Goal: Transaction & Acquisition: Purchase product/service

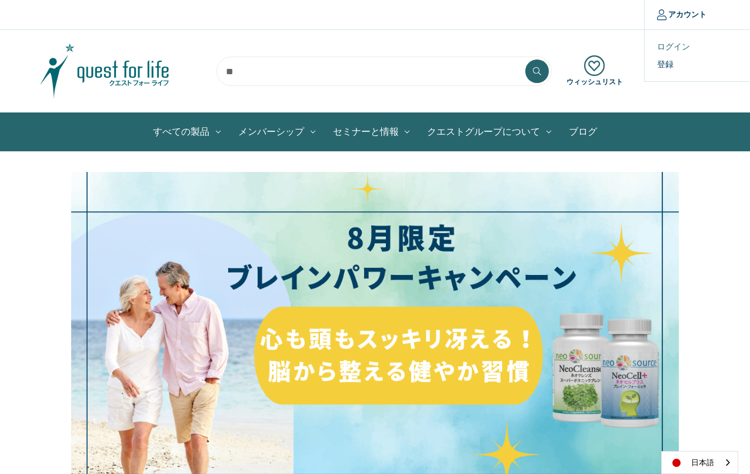
click at [665, 44] on link "ログイン" at bounding box center [703, 46] width 117 height 17
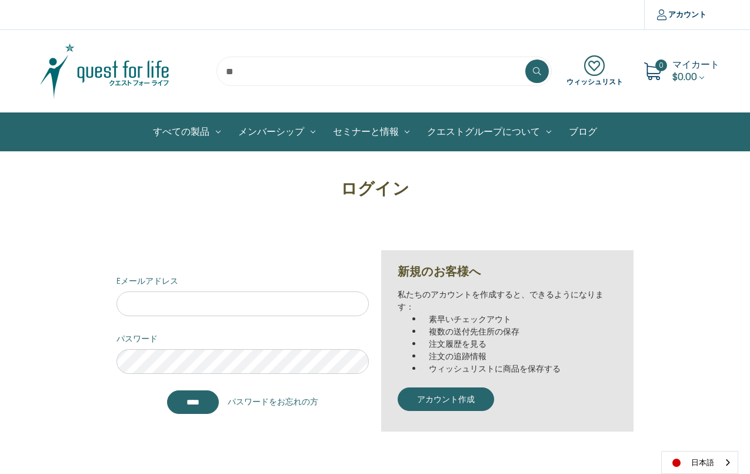
click at [205, 290] on div "Eメールアドレス" at bounding box center [243, 295] width 252 height 41
click at [207, 306] on input "Eメールアドレス" at bounding box center [243, 303] width 252 height 25
type input "**********"
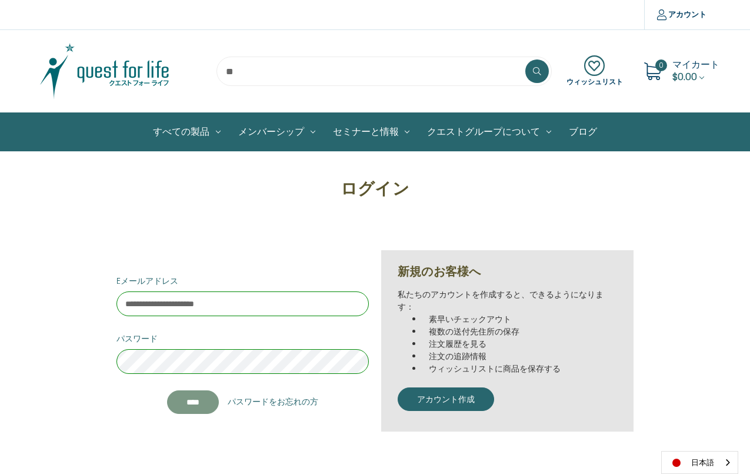
click at [198, 407] on input "*******" at bounding box center [193, 402] width 52 height 24
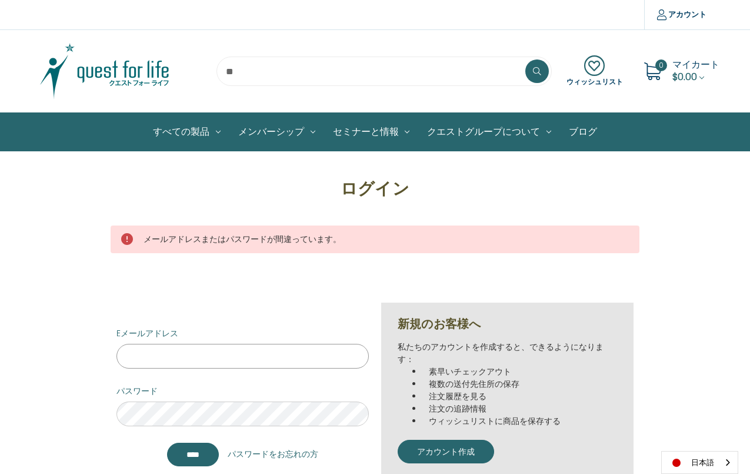
click at [182, 351] on input "Eメールアドレス" at bounding box center [243, 356] width 252 height 25
type input "**********"
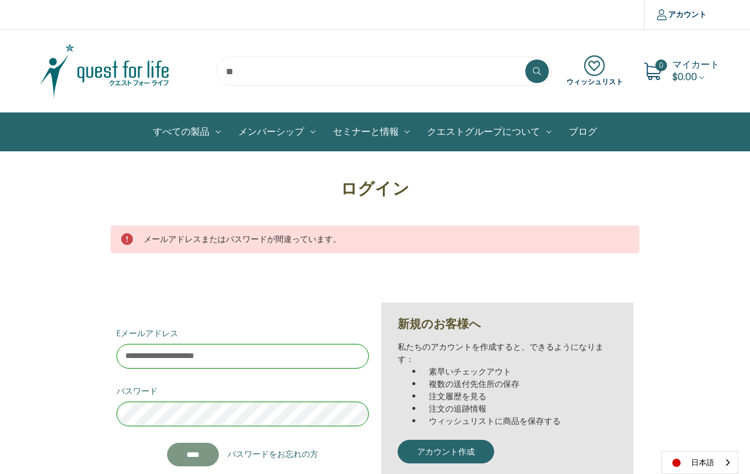
click at [205, 455] on input "****" at bounding box center [193, 454] width 52 height 24
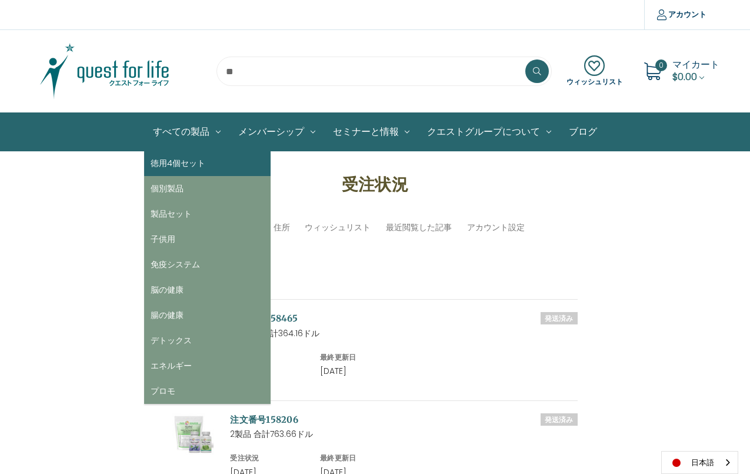
click at [177, 161] on link "徳用4個セット" at bounding box center [207, 163] width 127 height 25
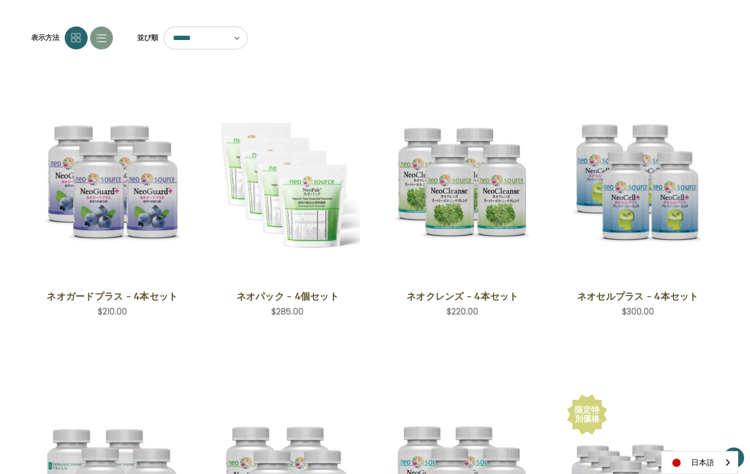
scroll to position [162, 0]
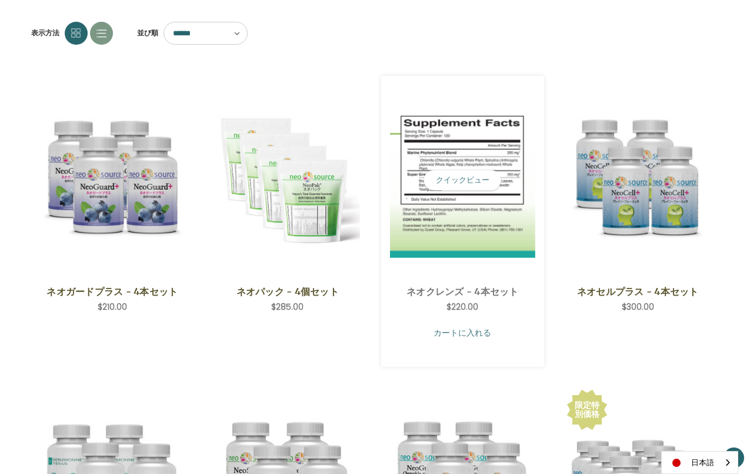
click at [454, 335] on link "カートに入れる" at bounding box center [462, 332] width 145 height 22
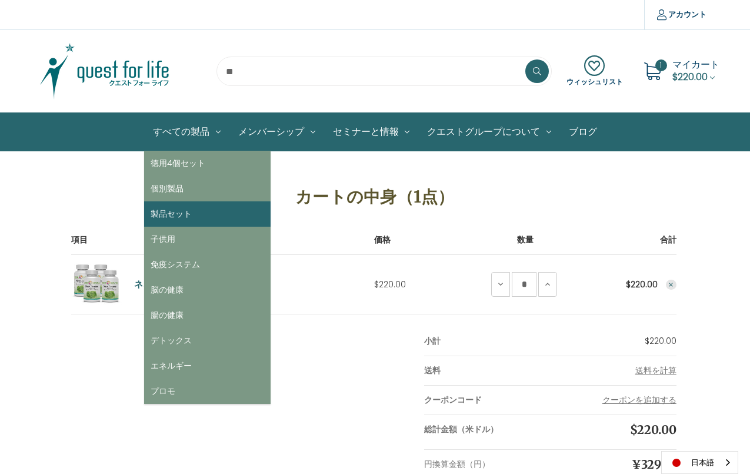
click at [172, 213] on link "製品セット" at bounding box center [207, 213] width 127 height 25
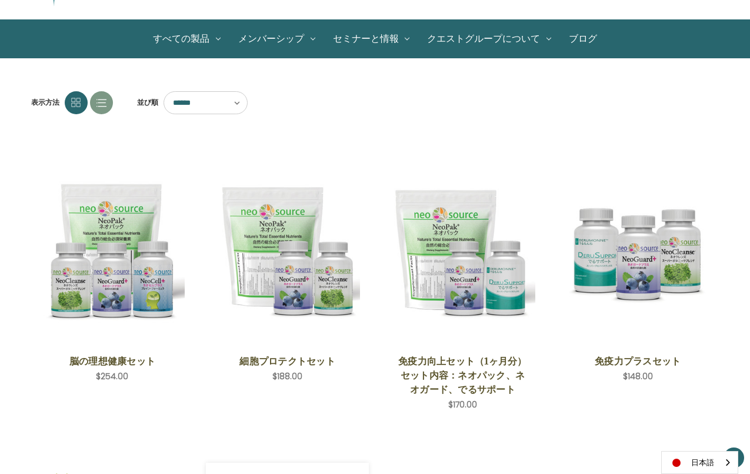
scroll to position [82, 0]
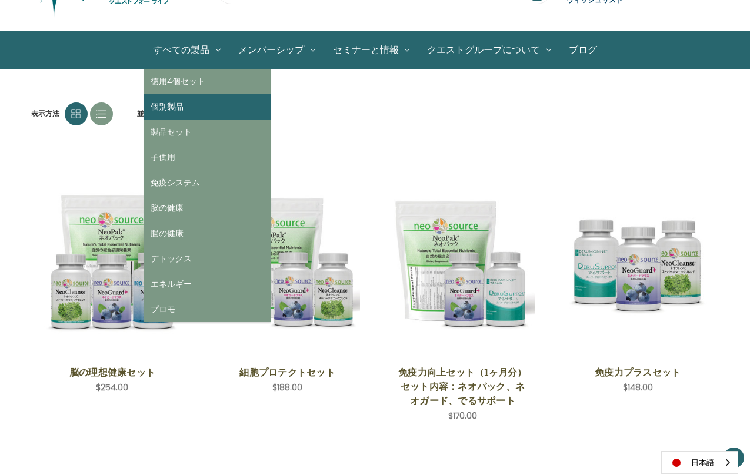
click at [173, 110] on link "個別製品" at bounding box center [207, 106] width 127 height 25
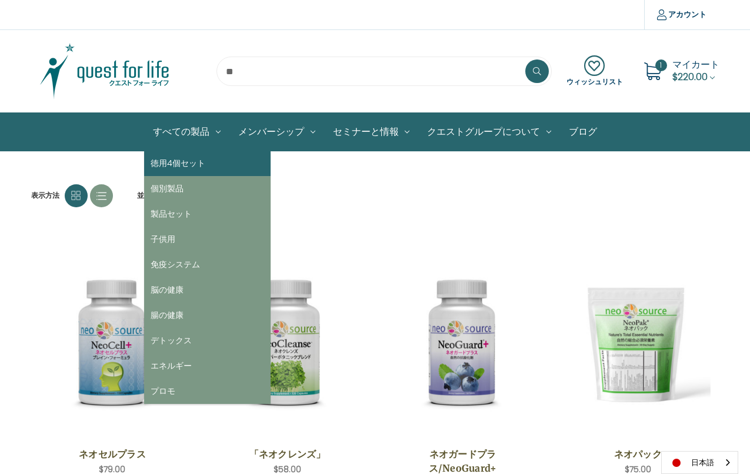
click at [179, 162] on link "徳用4個セット" at bounding box center [207, 163] width 127 height 25
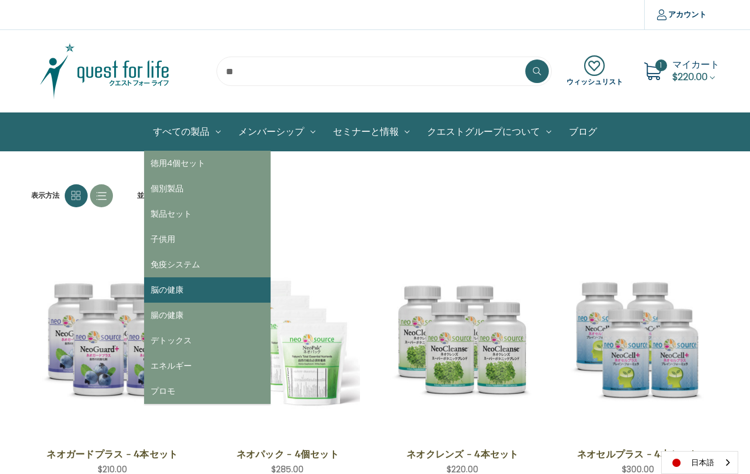
click at [162, 294] on link "脳の健康" at bounding box center [207, 289] width 127 height 25
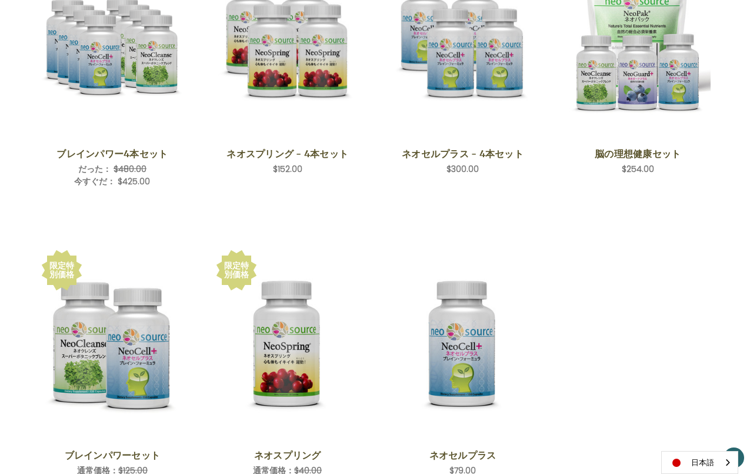
scroll to position [65, 0]
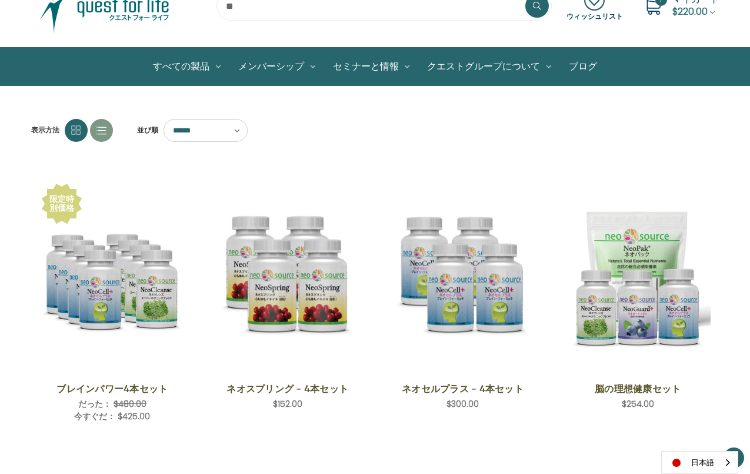
click at [129, 15] on img at bounding box center [104, 5] width 147 height 59
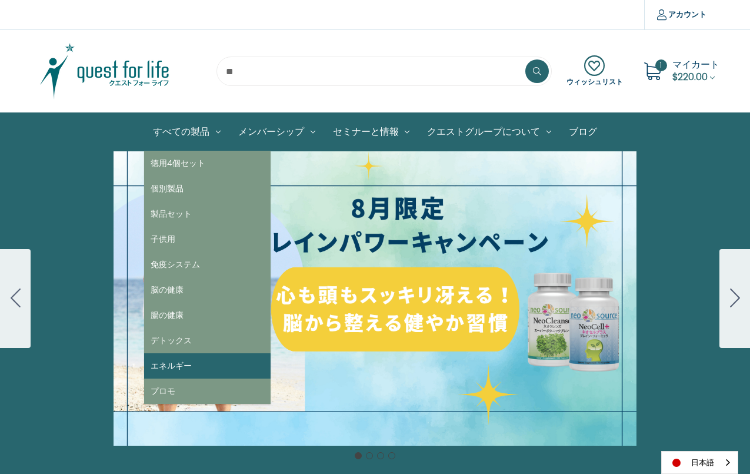
click at [190, 368] on link "エネルギー" at bounding box center [207, 365] width 127 height 25
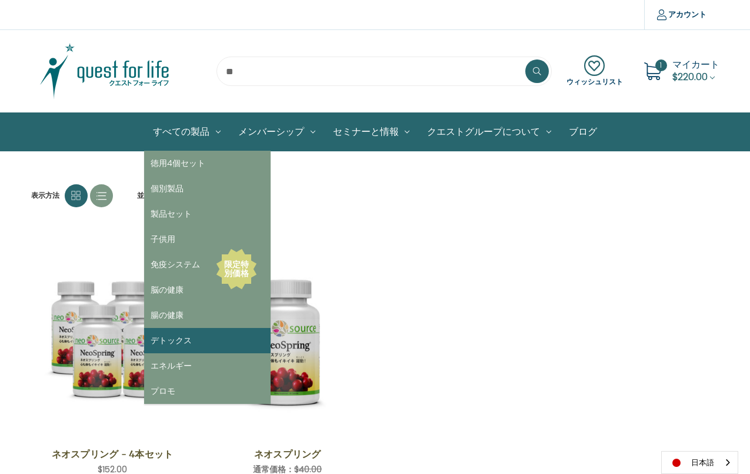
click at [157, 345] on link "デトックス" at bounding box center [207, 340] width 127 height 25
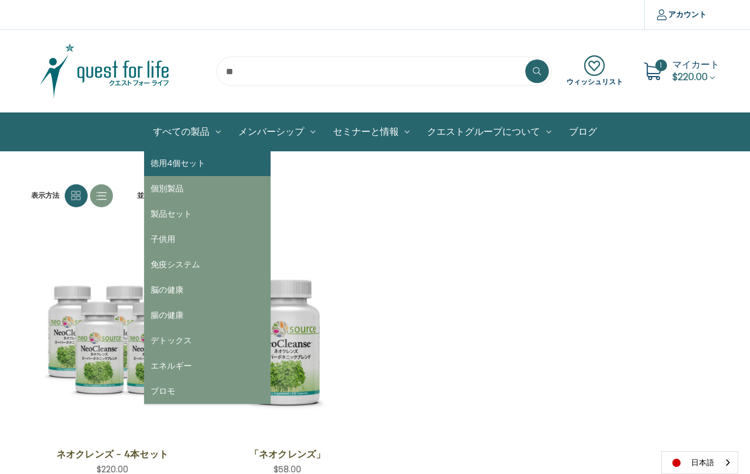
click at [172, 164] on link "徳用4個セット" at bounding box center [207, 163] width 127 height 25
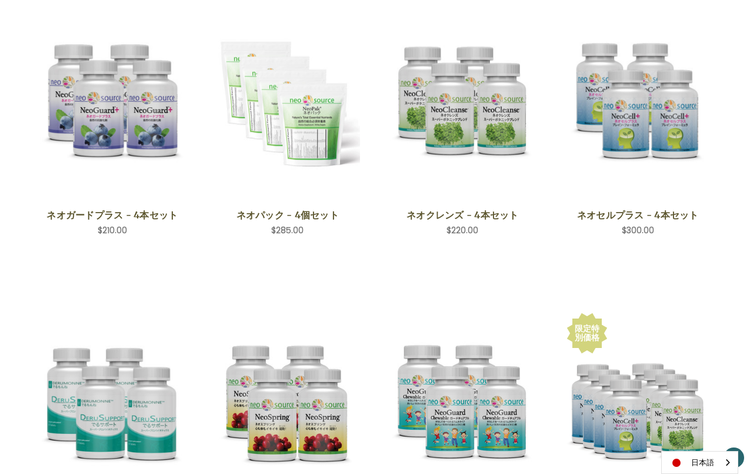
scroll to position [239, 0]
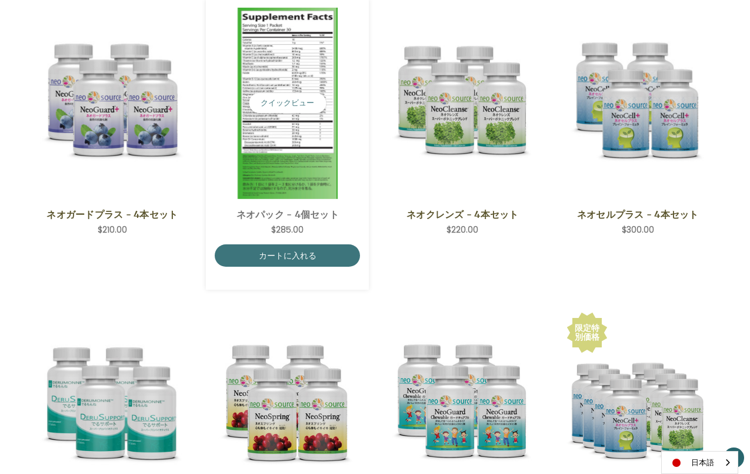
click at [352, 48] on img "NeoPak - 4 Save Set,$285.00\a" at bounding box center [287, 103] width 145 height 191
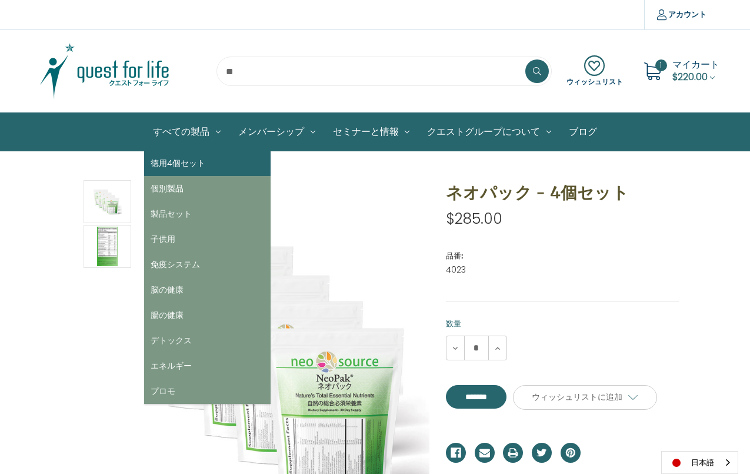
click at [181, 155] on link "徳用4個セット" at bounding box center [207, 163] width 127 height 25
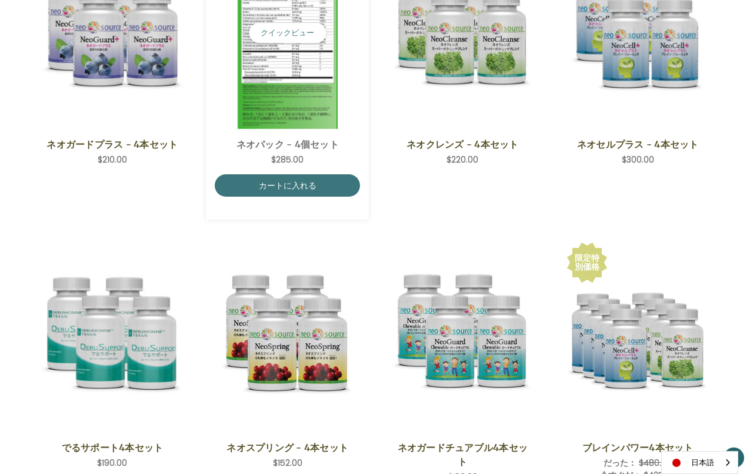
scroll to position [314, 0]
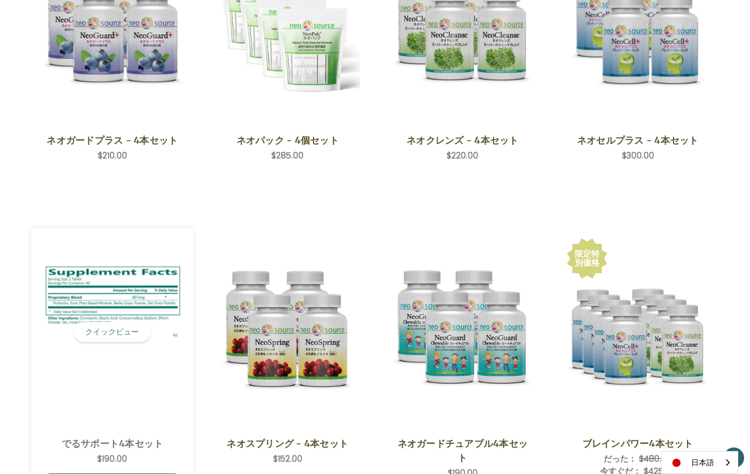
click at [125, 389] on img "DeruSupport 4-Save Set,$190.00\a" at bounding box center [112, 332] width 145 height 155
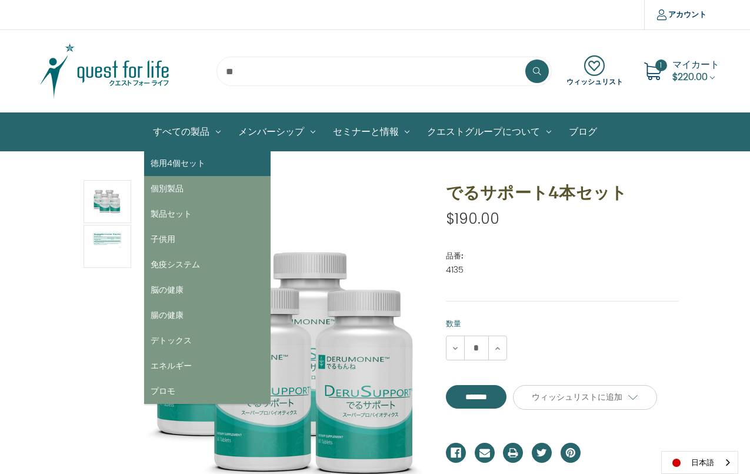
click at [172, 159] on link "徳用4個セット" at bounding box center [207, 163] width 127 height 25
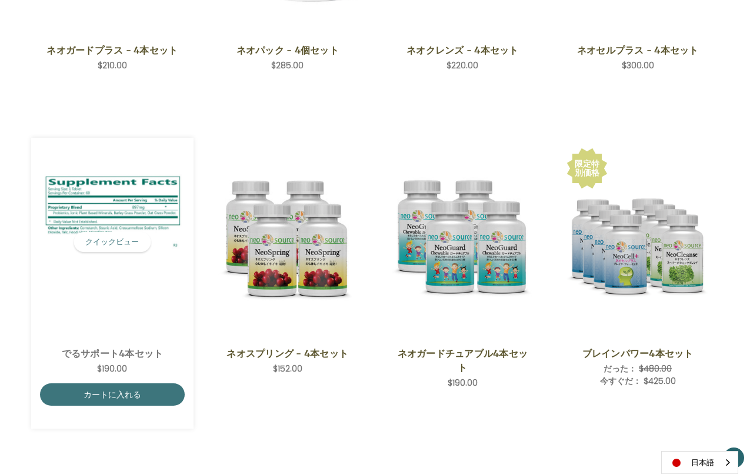
scroll to position [407, 0]
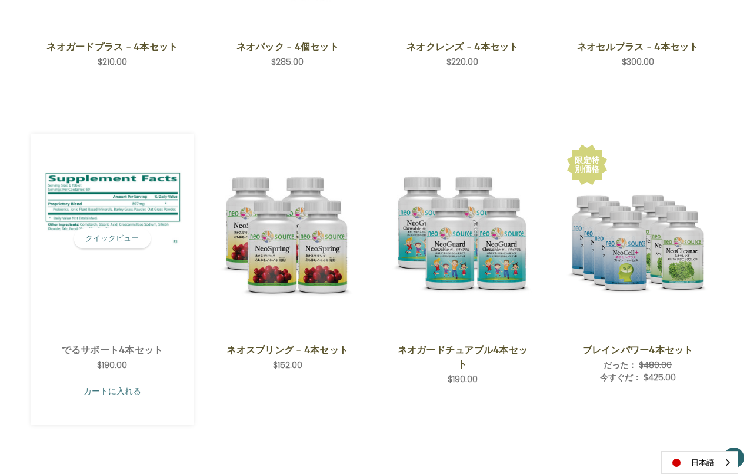
click at [101, 388] on link "カートに入れる" at bounding box center [112, 391] width 145 height 22
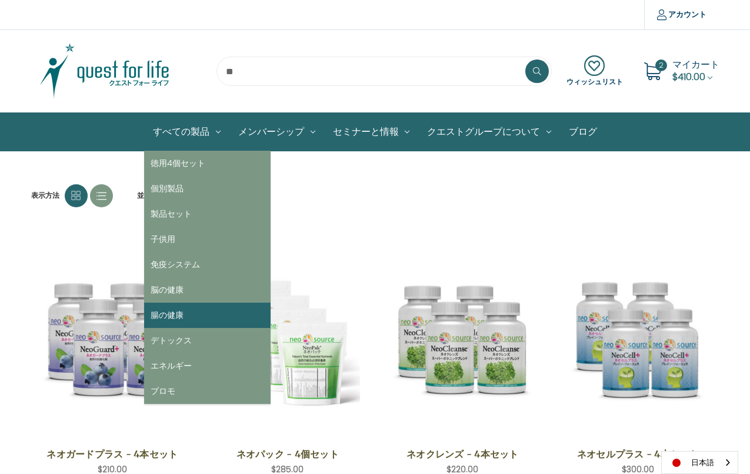
click at [167, 316] on link "腸の健康" at bounding box center [207, 314] width 127 height 25
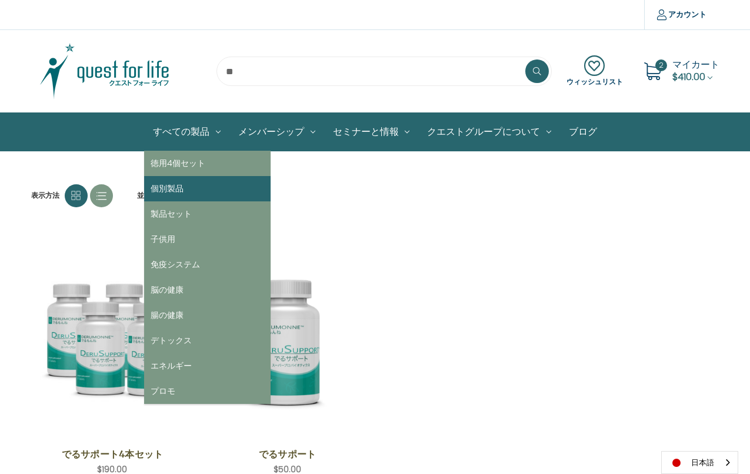
click at [165, 190] on link "個別製品" at bounding box center [207, 188] width 127 height 25
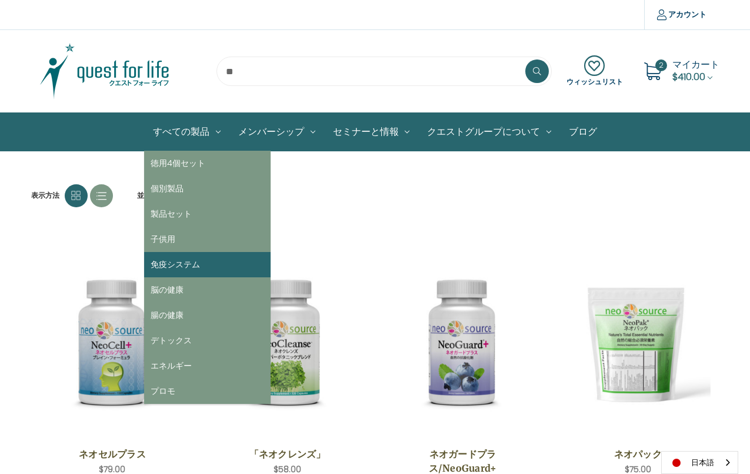
click at [163, 267] on link "免疫システム" at bounding box center [207, 264] width 127 height 25
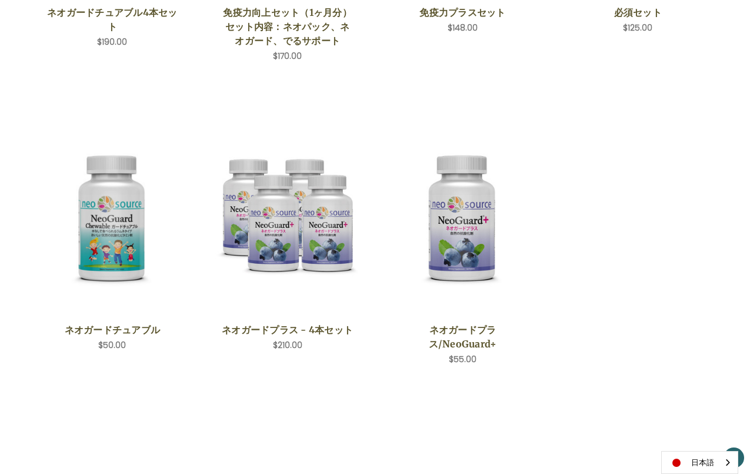
scroll to position [442, 0]
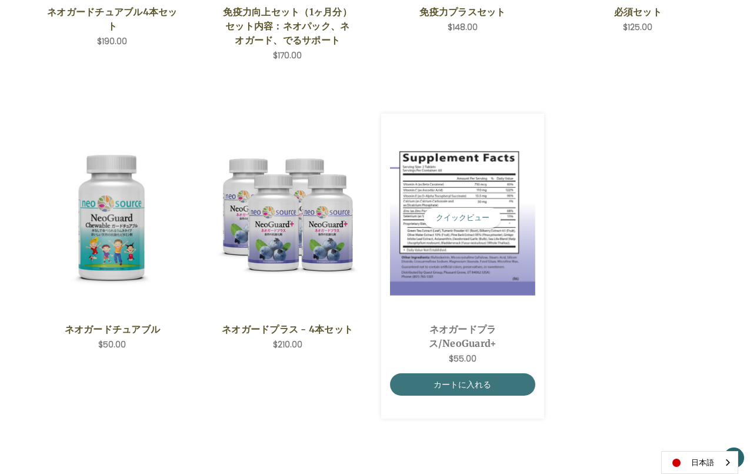
click at [477, 169] on img "NeoGuard Plus,$55.00\a" at bounding box center [462, 218] width 145 height 155
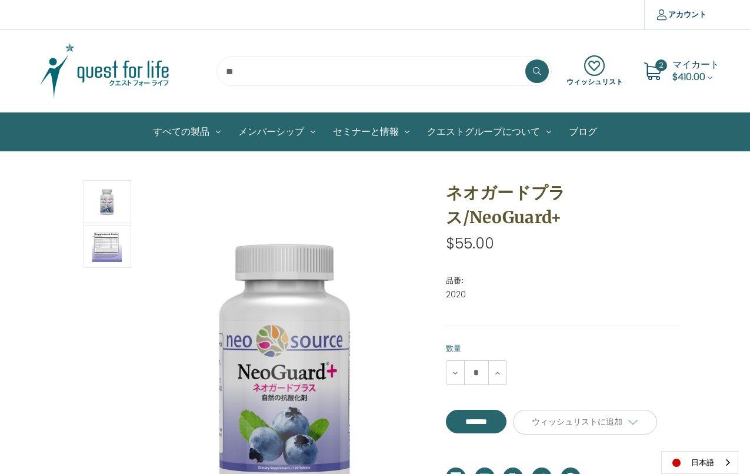
click at [684, 72] on span "$410.00" at bounding box center [689, 77] width 33 height 14
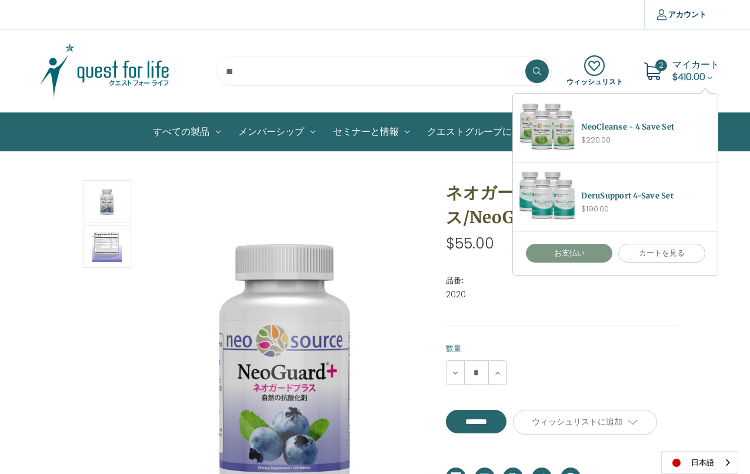
click at [575, 250] on link "お支払い" at bounding box center [569, 253] width 87 height 19
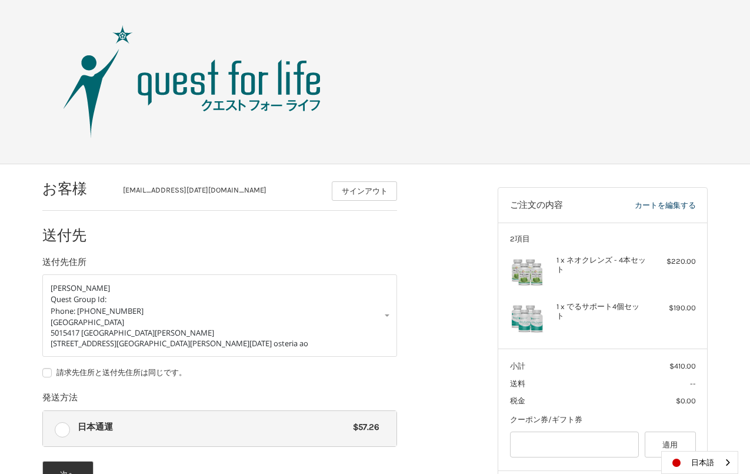
click at [187, 81] on img at bounding box center [192, 82] width 294 height 118
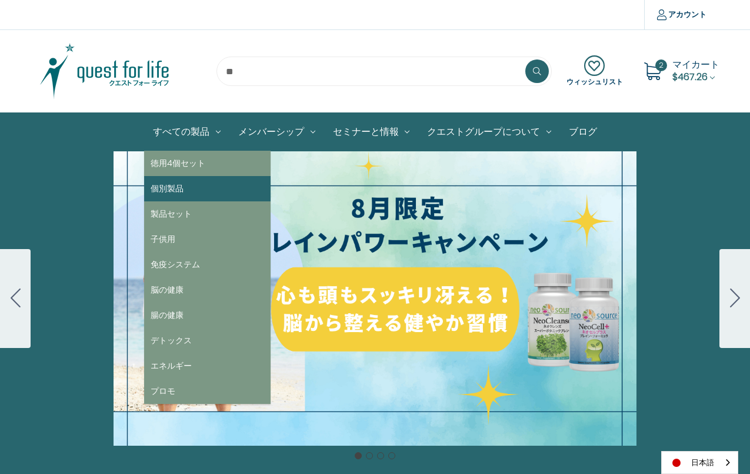
click at [172, 193] on link "個別製品" at bounding box center [207, 188] width 127 height 25
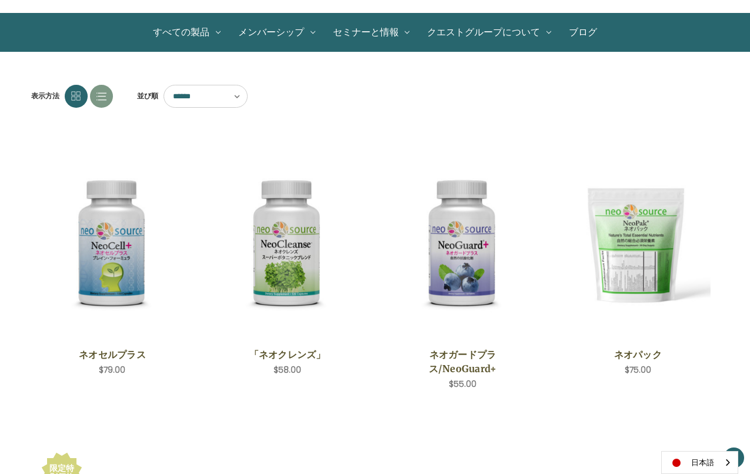
scroll to position [98, 0]
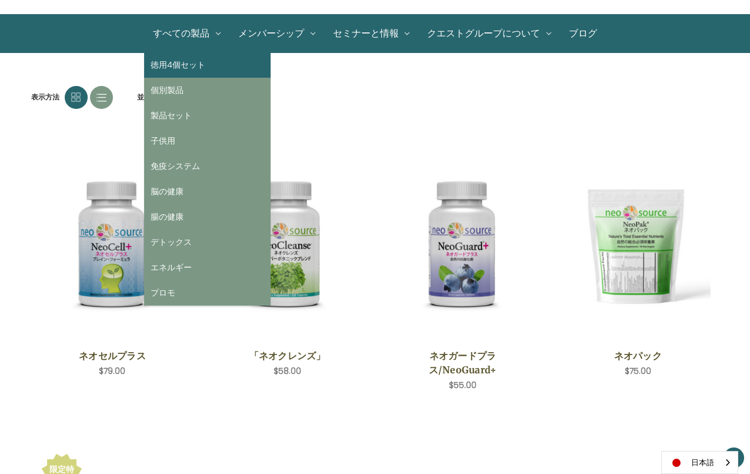
click at [172, 65] on link "徳用4個セット" at bounding box center [207, 64] width 127 height 25
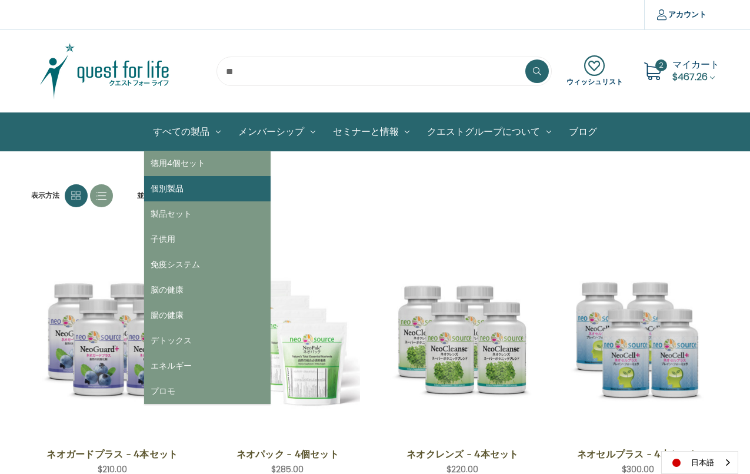
click at [166, 194] on link "個別製品" at bounding box center [207, 188] width 127 height 25
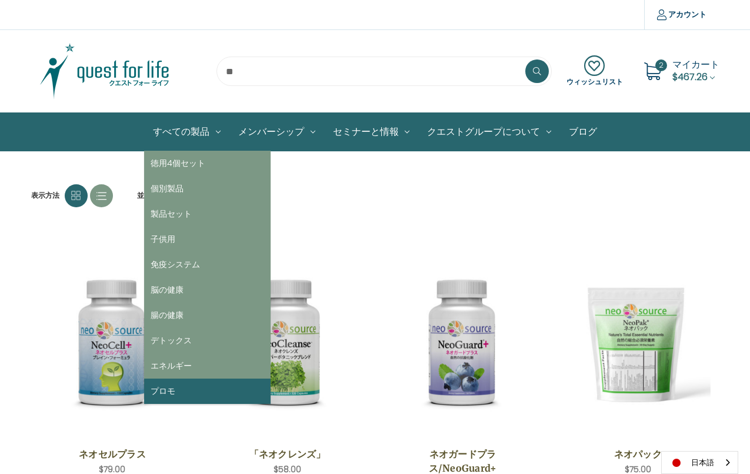
click at [161, 389] on link "プロモ" at bounding box center [207, 390] width 127 height 25
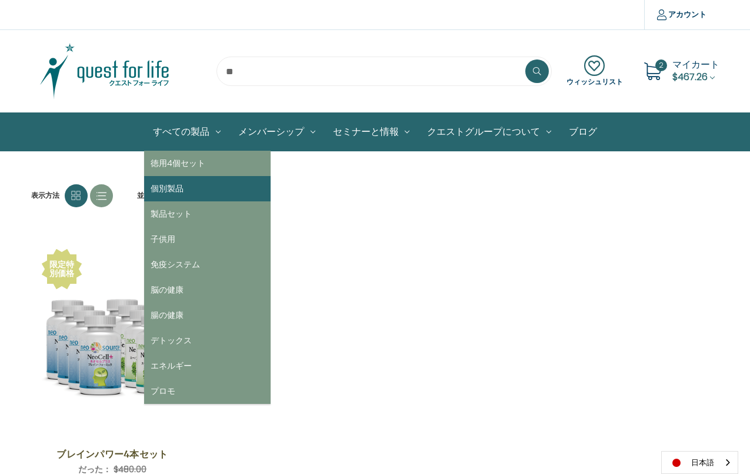
click at [155, 189] on link "個別製品" at bounding box center [207, 188] width 127 height 25
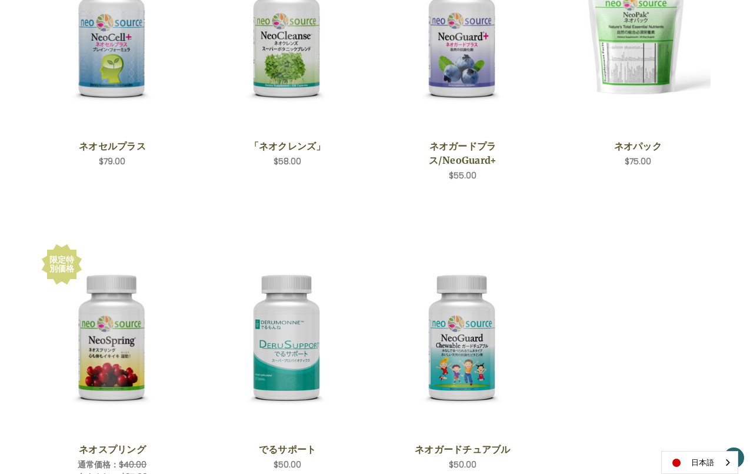
scroll to position [308, 0]
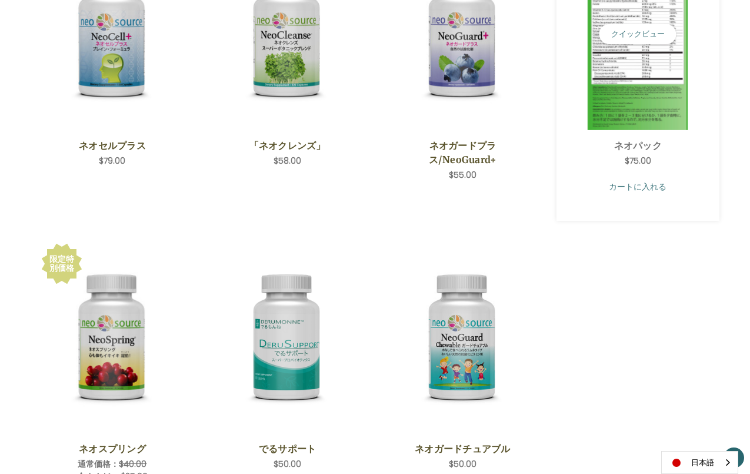
click at [631, 183] on link "カートに入れる" at bounding box center [637, 186] width 145 height 22
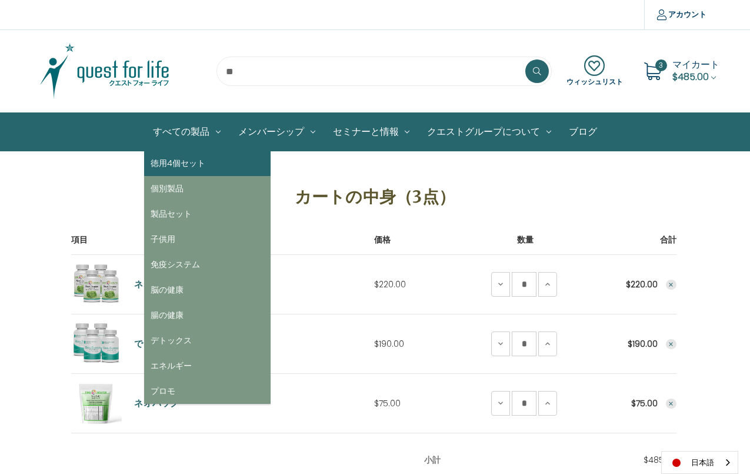
click at [178, 159] on link "徳用4個セット" at bounding box center [207, 163] width 127 height 25
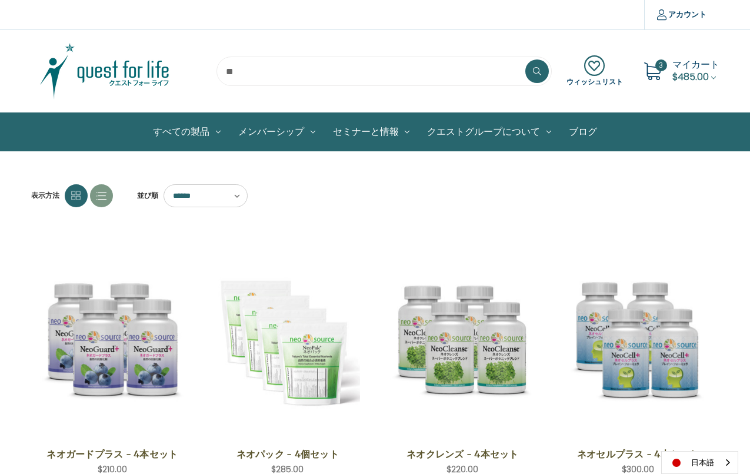
click at [681, 79] on span "$485.00" at bounding box center [691, 77] width 36 height 14
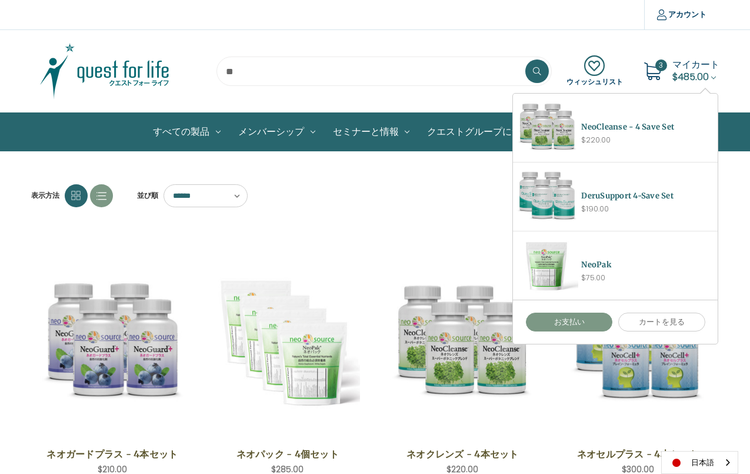
click at [571, 321] on link "お支払い" at bounding box center [569, 321] width 87 height 19
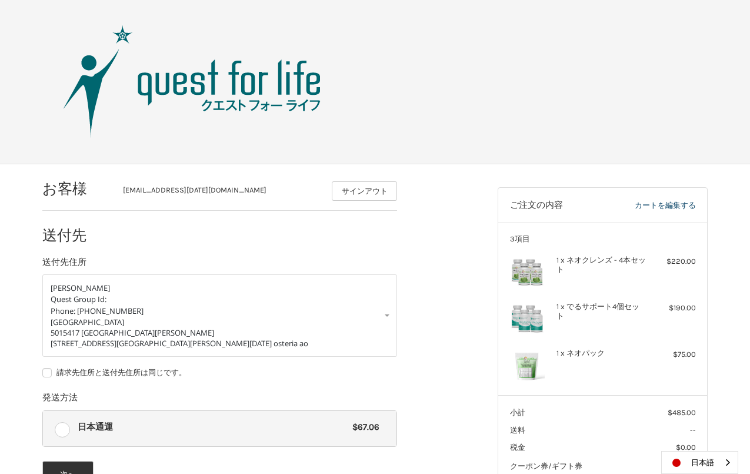
click at [228, 86] on img at bounding box center [192, 82] width 294 height 118
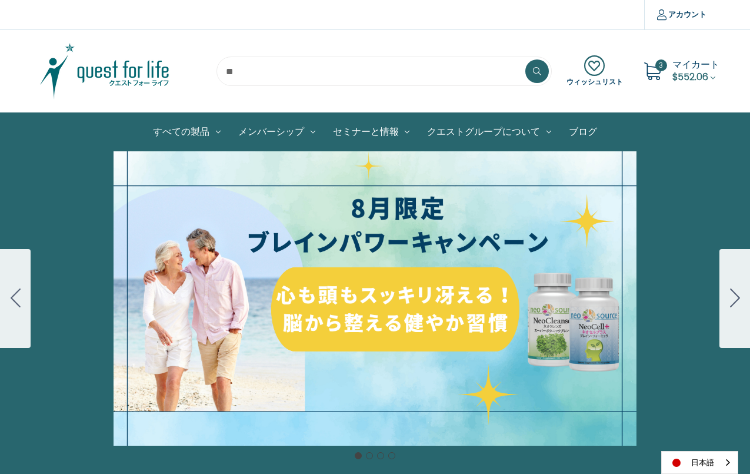
click at [673, 74] on span "$552.06" at bounding box center [691, 77] width 36 height 14
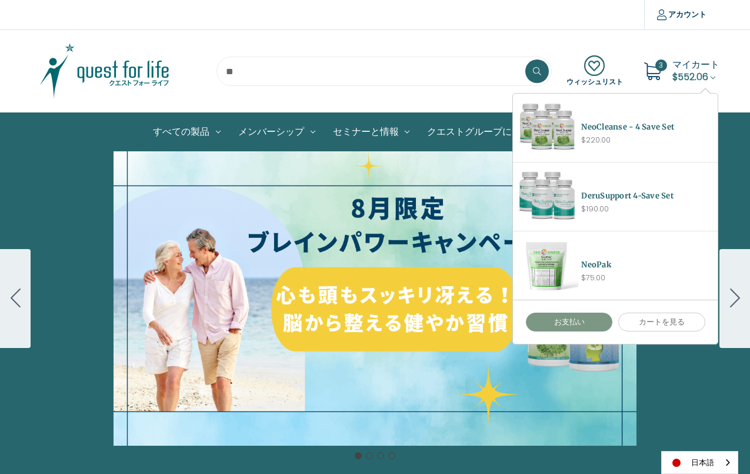
click at [572, 323] on link "お支払い" at bounding box center [569, 321] width 87 height 19
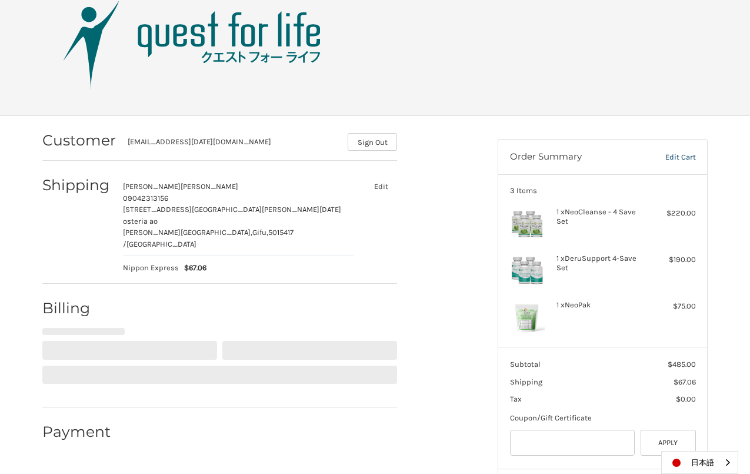
select select "**"
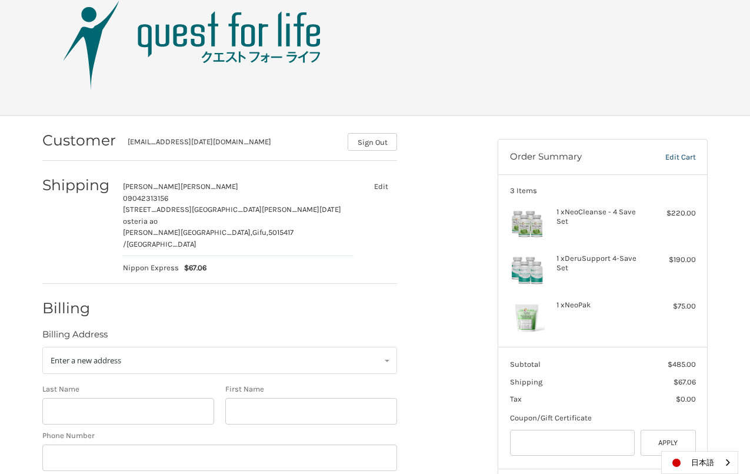
scroll to position [111, 0]
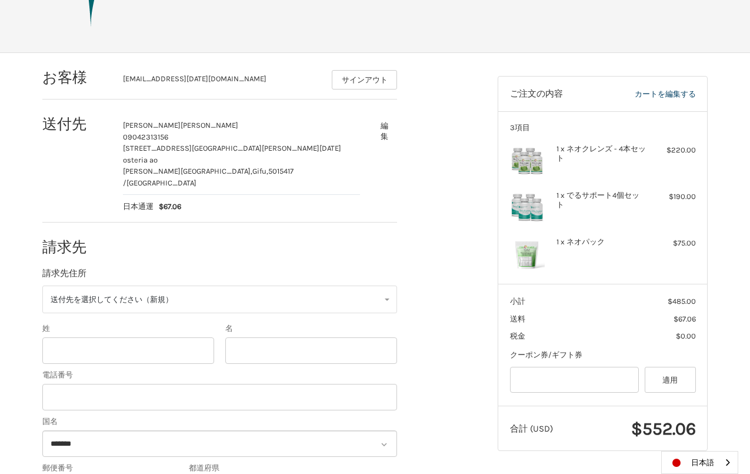
click at [538, 248] on img at bounding box center [527, 254] width 35 height 35
click at [657, 93] on link "カートを編集する" at bounding box center [645, 94] width 99 height 12
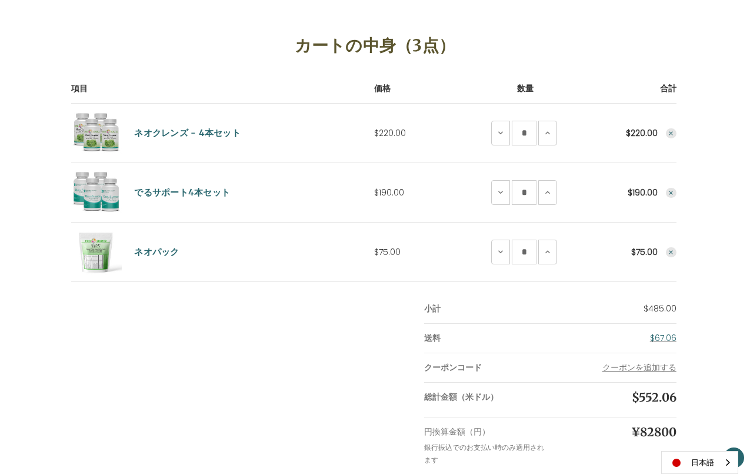
scroll to position [152, 0]
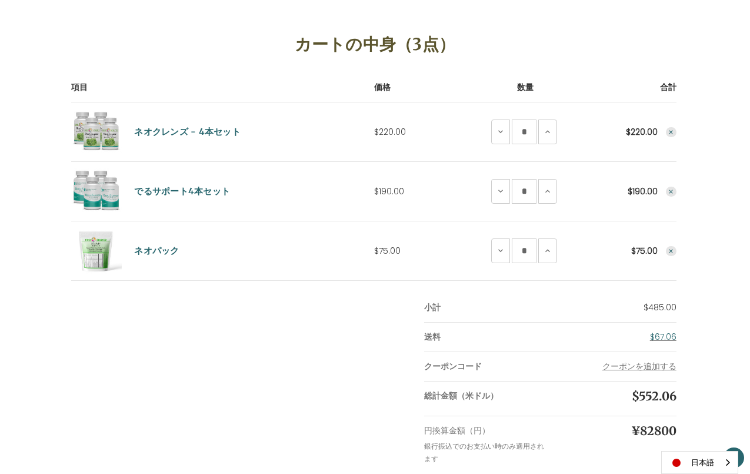
click at [672, 248] on icon "Remove NeoPak from cart" at bounding box center [671, 251] width 7 height 7
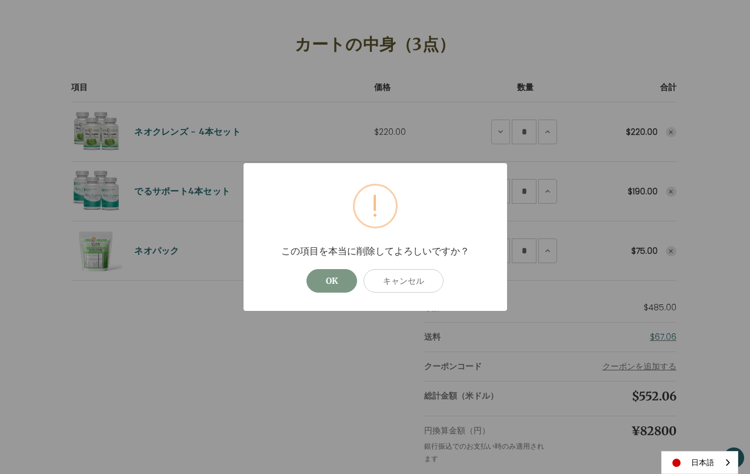
click at [330, 281] on button "OK" at bounding box center [332, 281] width 51 height 24
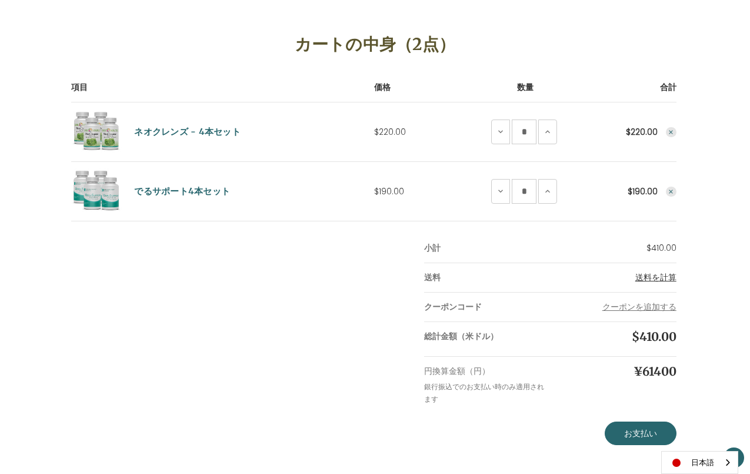
click at [654, 277] on span "送料を計算" at bounding box center [655, 277] width 41 height 12
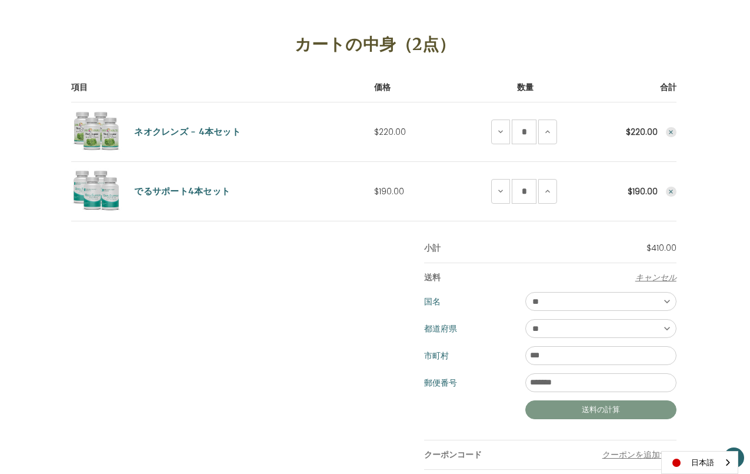
click at [606, 408] on button "送料の計算" at bounding box center [600, 409] width 151 height 19
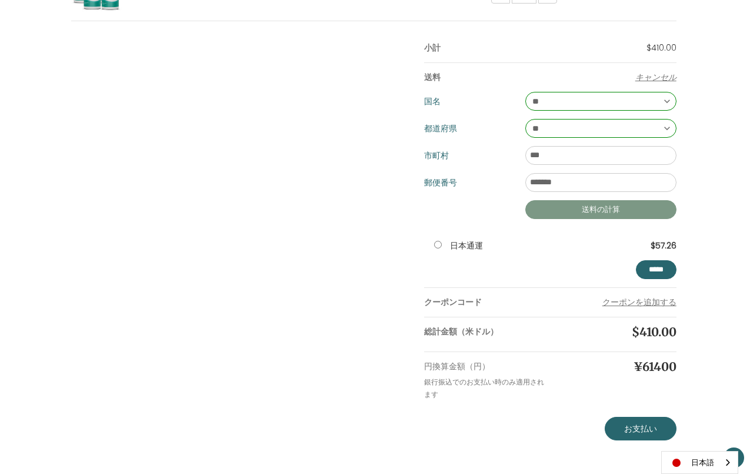
scroll to position [360, 0]
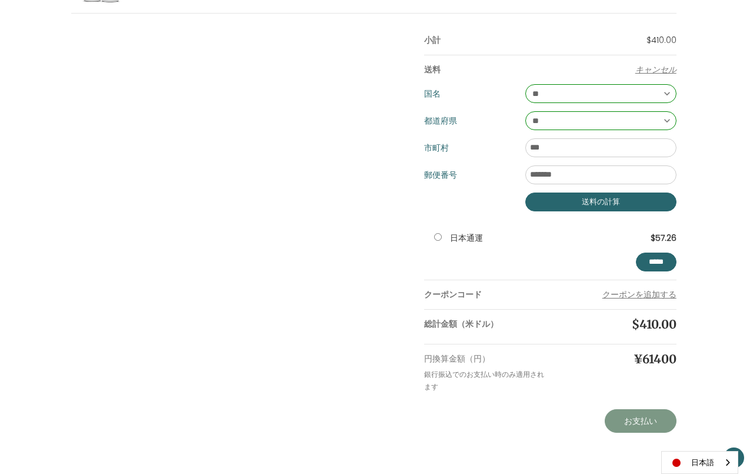
click at [641, 418] on link "お支払い" at bounding box center [641, 421] width 72 height 24
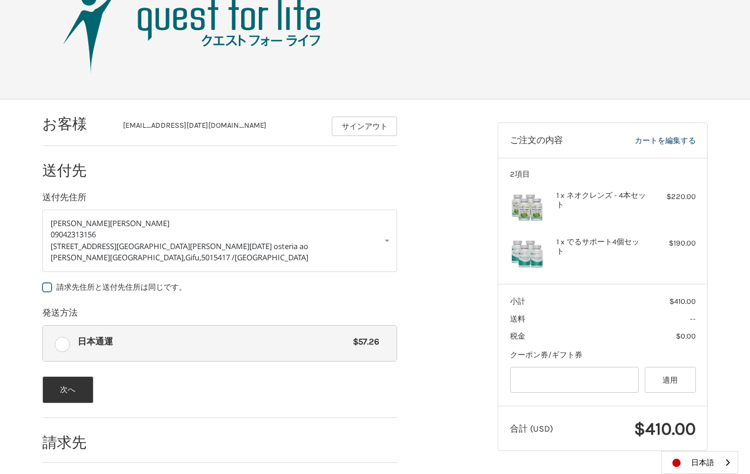
scroll to position [111, 0]
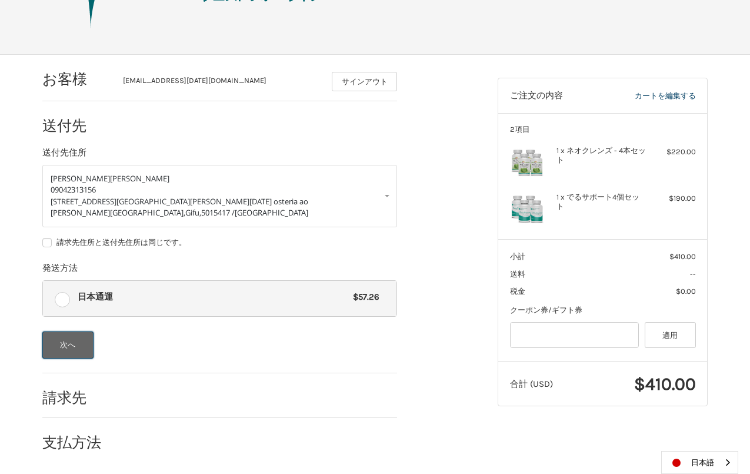
click at [73, 346] on button "次へ" at bounding box center [67, 344] width 51 height 27
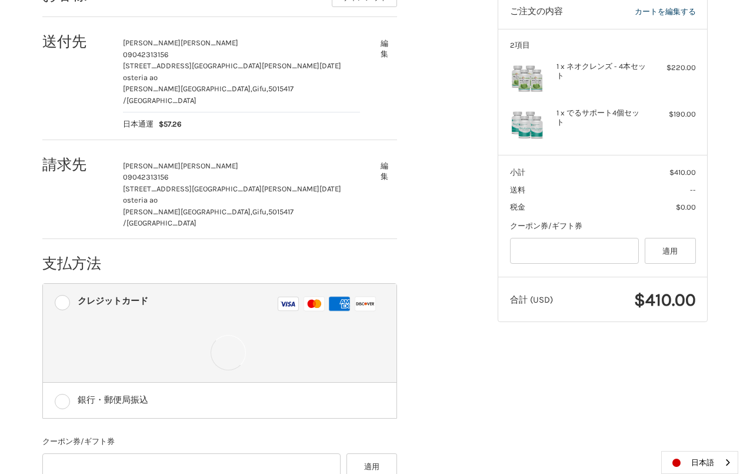
scroll to position [194, 0]
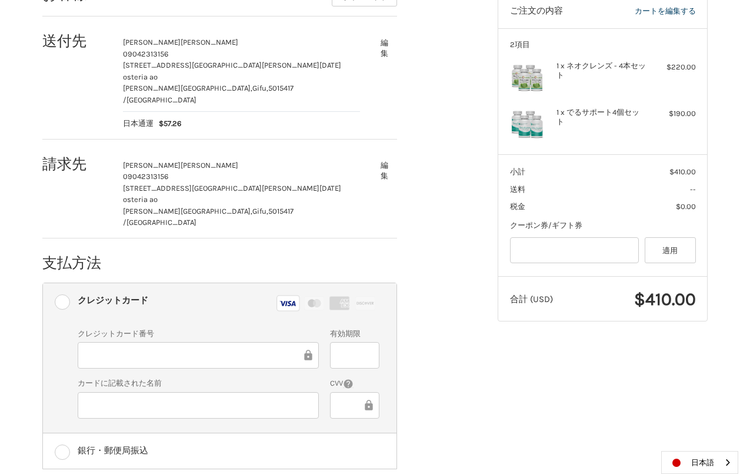
click at [367, 400] on icon at bounding box center [369, 405] width 8 height 11
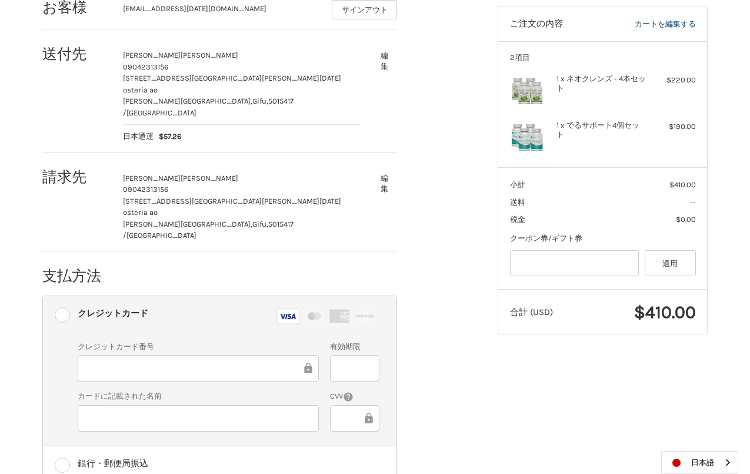
scroll to position [282, 0]
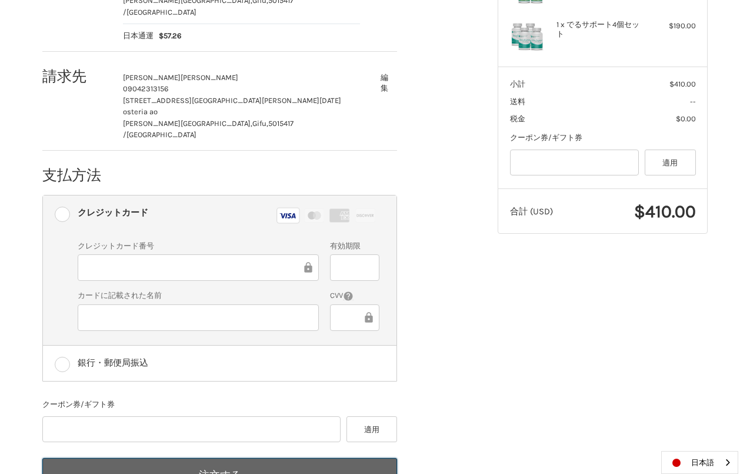
click at [212, 458] on button "注文する" at bounding box center [219, 475] width 355 height 34
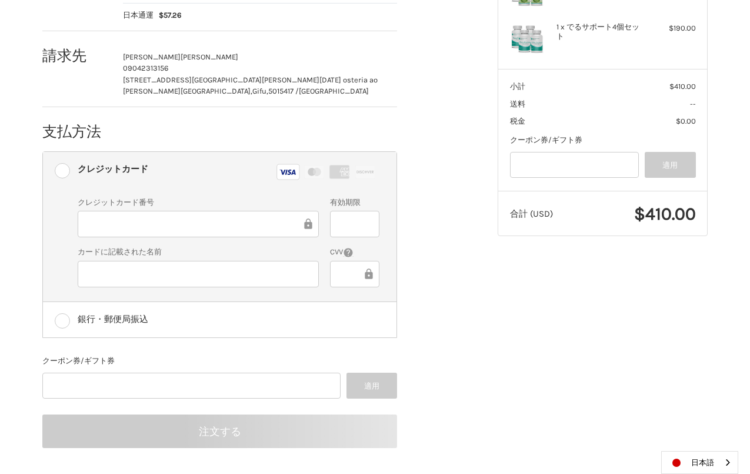
scroll to position [18, 0]
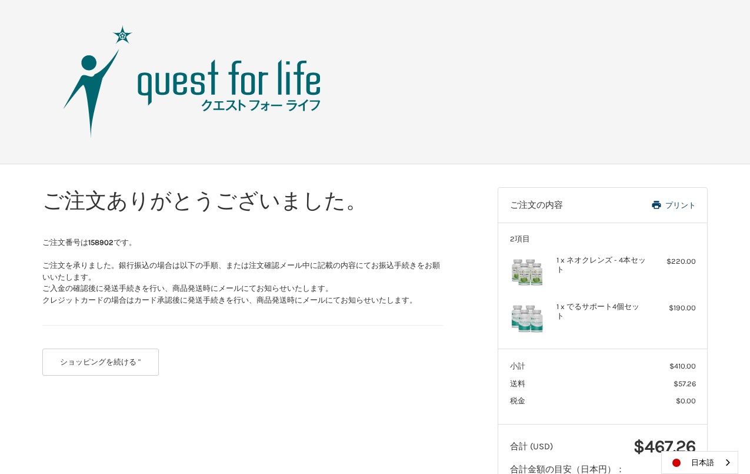
click at [275, 96] on img at bounding box center [192, 82] width 294 height 118
